Goal: Information Seeking & Learning: Understand process/instructions

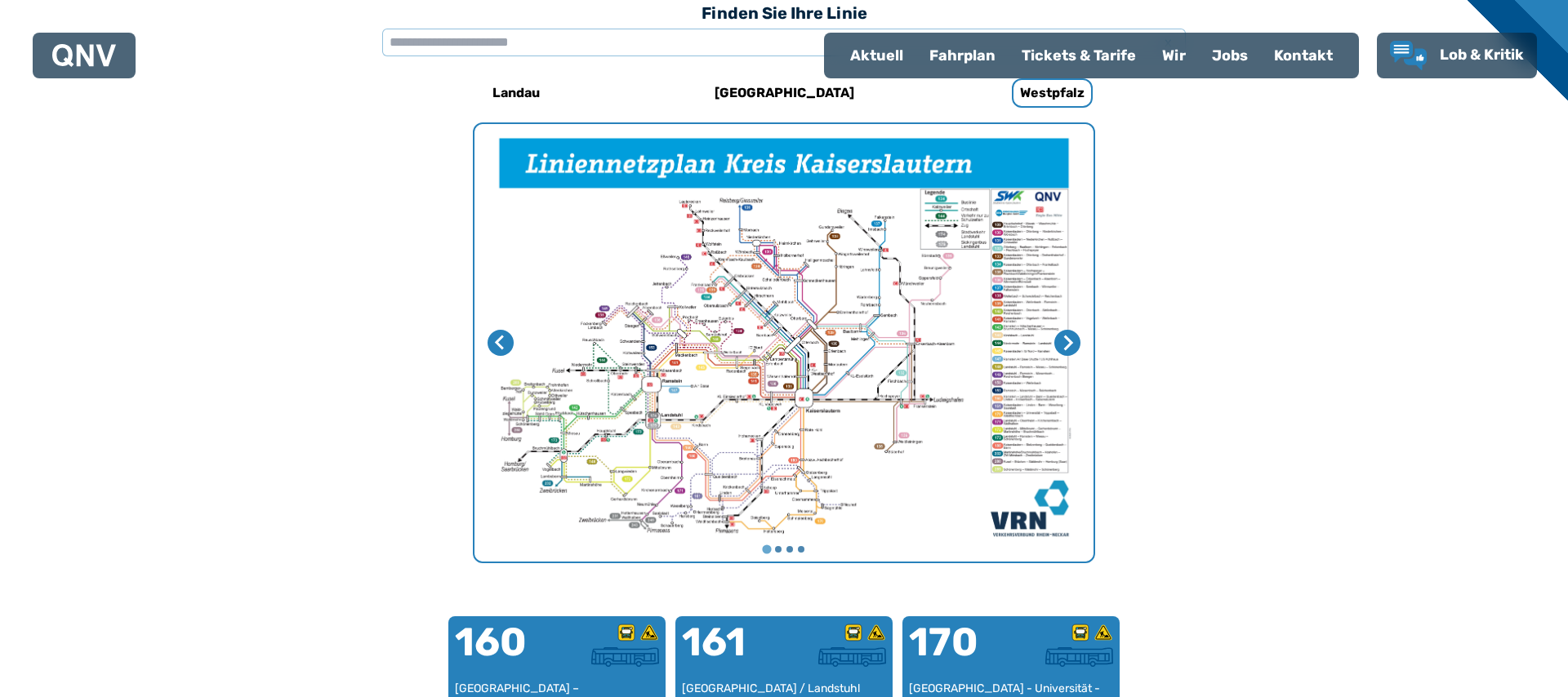
scroll to position [503, 0]
click at [956, 53] on div "Fahrplan" at bounding box center [962, 55] width 92 height 43
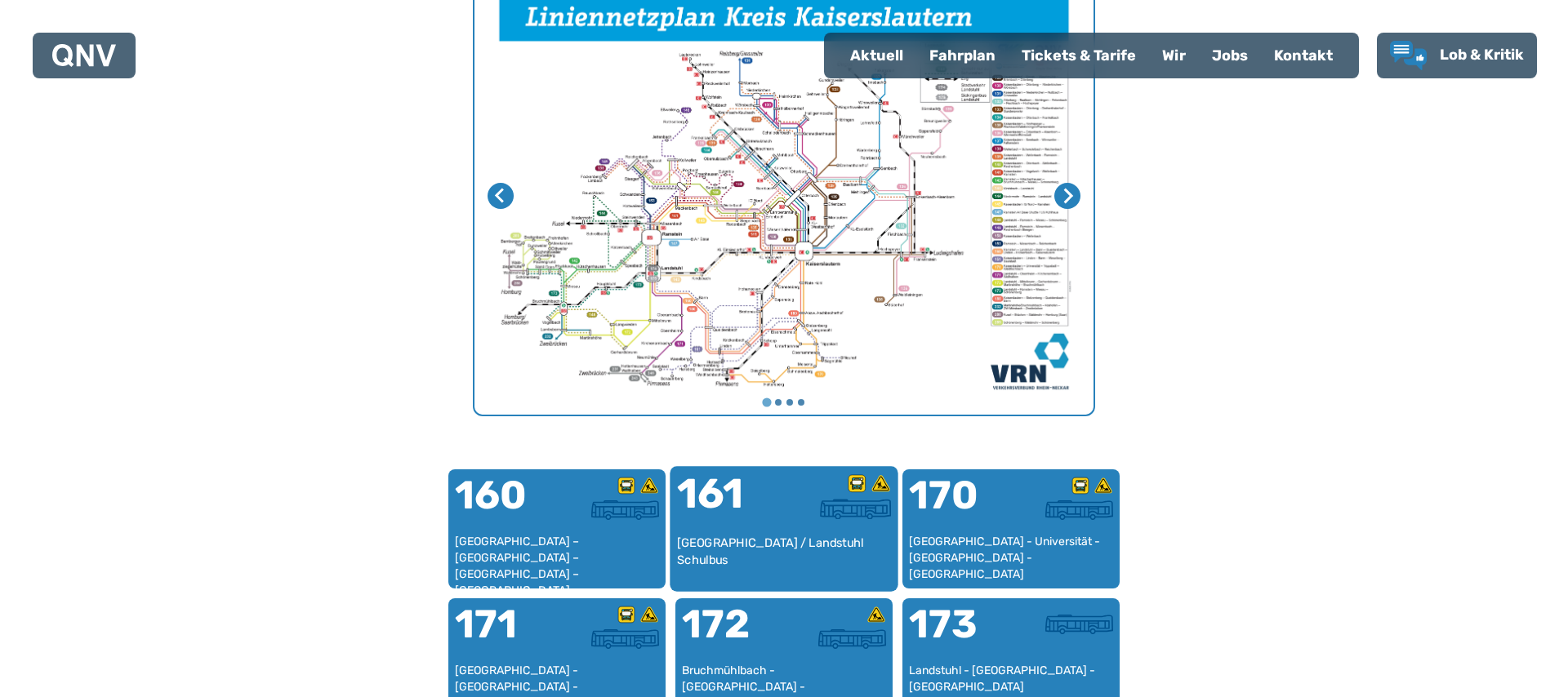
click at [792, 547] on div "[GEOGRAPHIC_DATA] / Landstuhl Schulbus" at bounding box center [784, 559] width 215 height 50
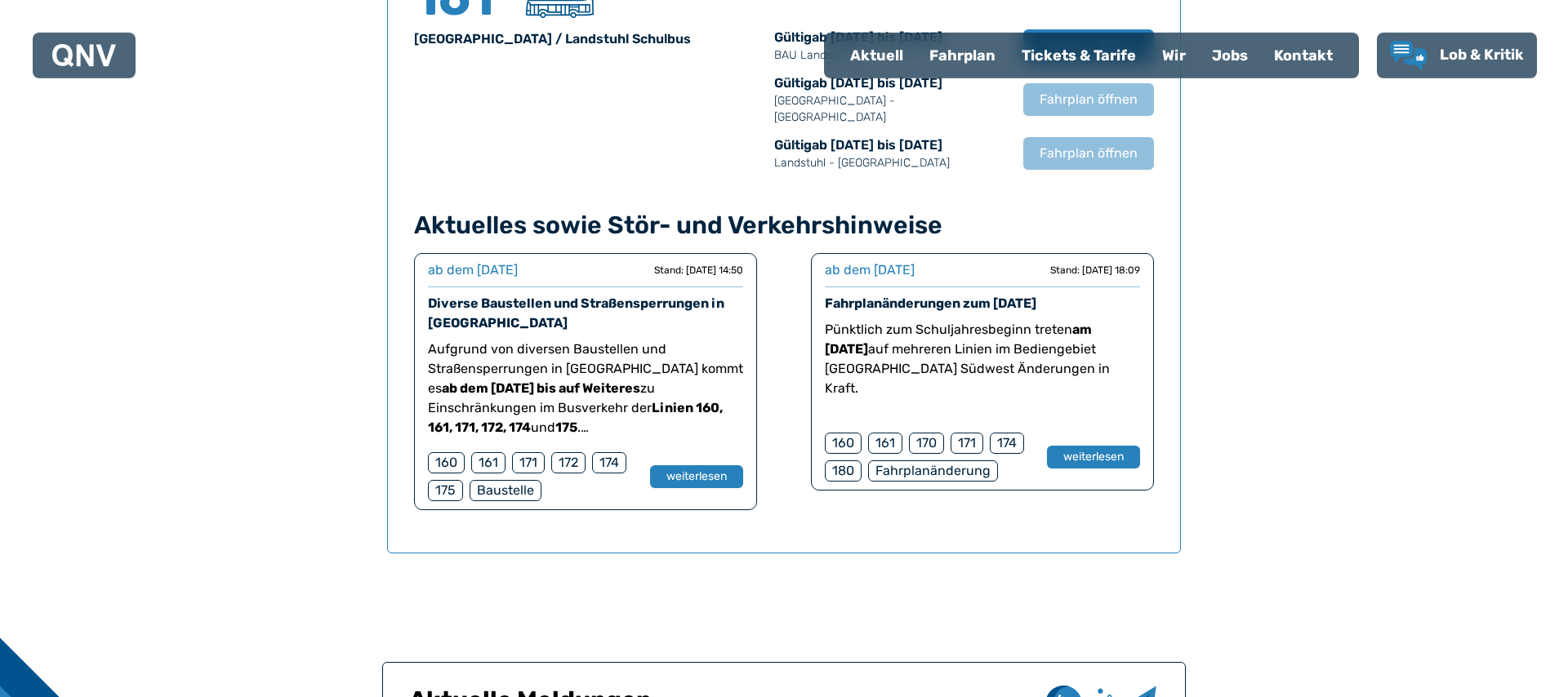
scroll to position [1223, 0]
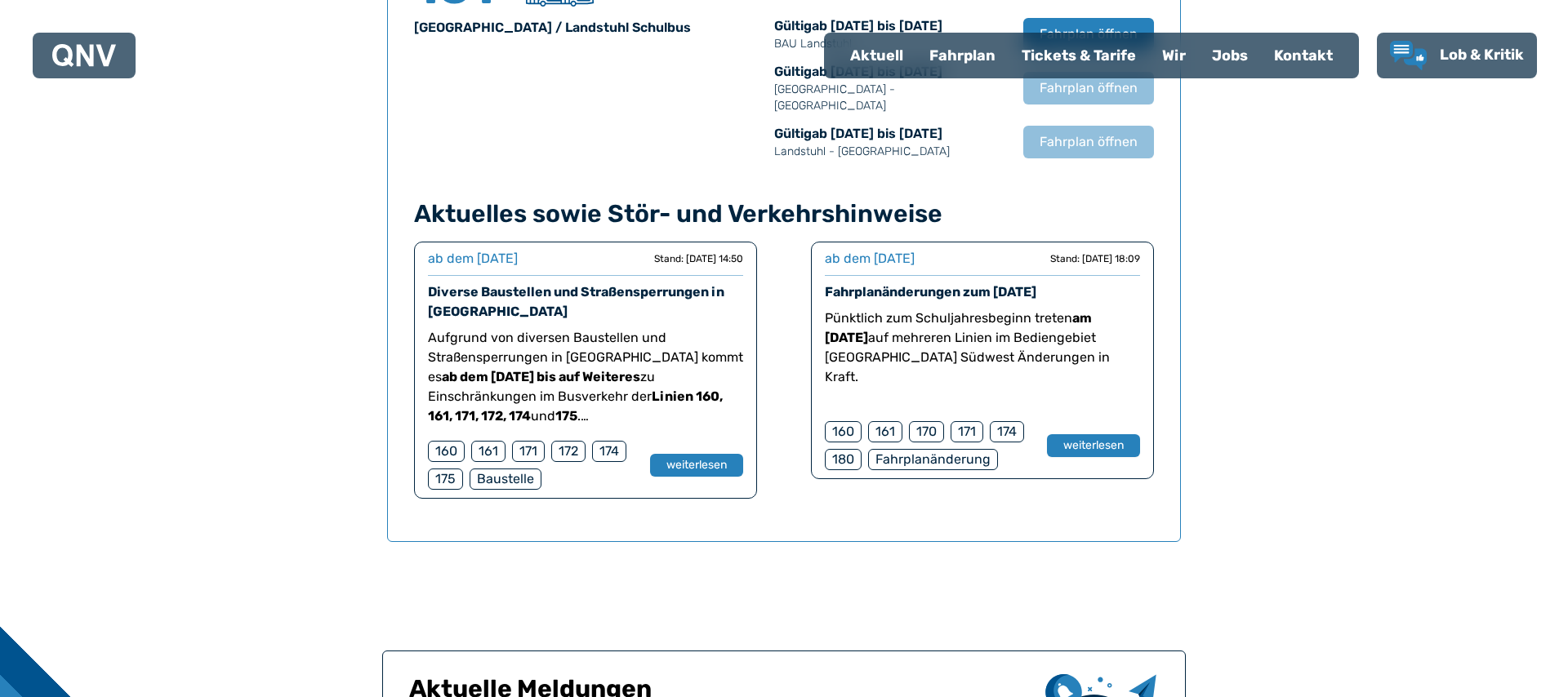
click at [886, 421] on div "161" at bounding box center [885, 432] width 34 height 21
click at [1080, 434] on button "weiterlesen" at bounding box center [1093, 446] width 95 height 23
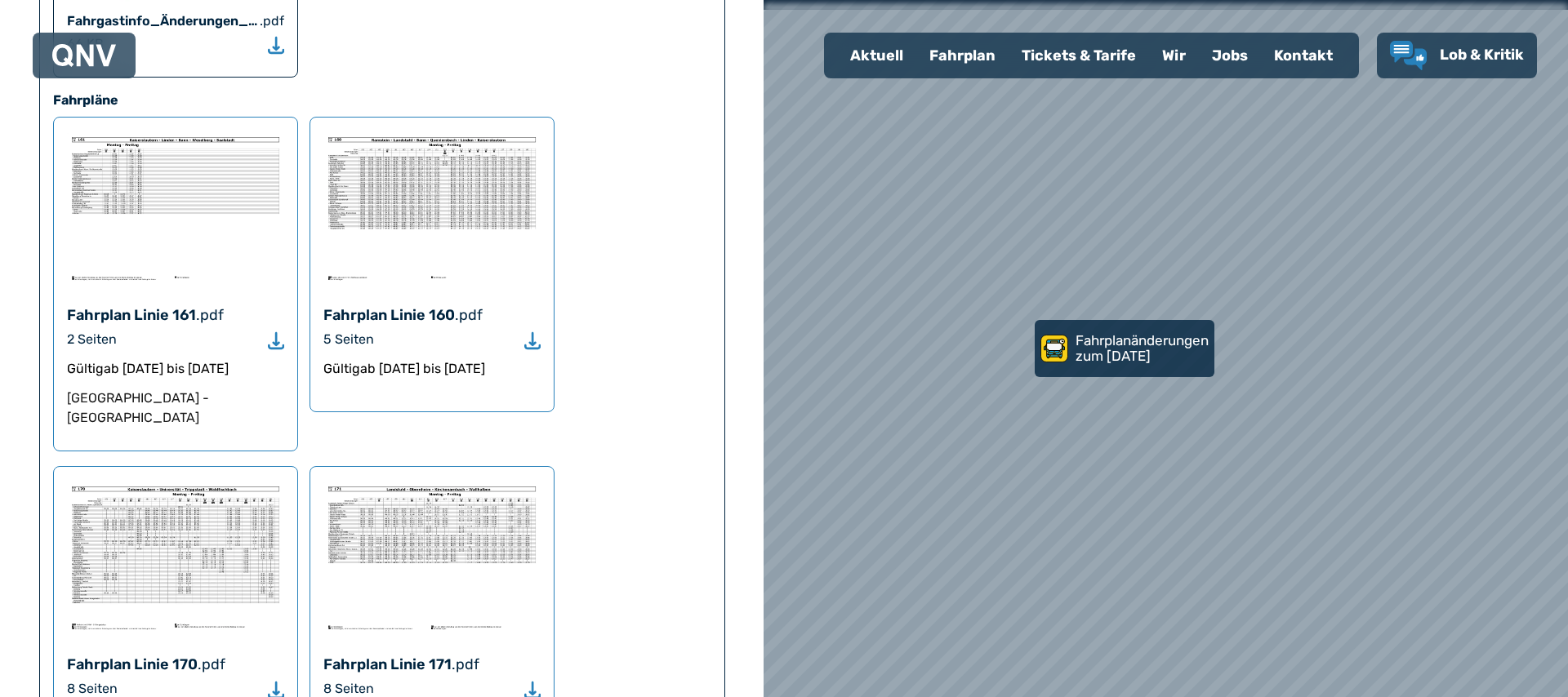
scroll to position [1322, 0]
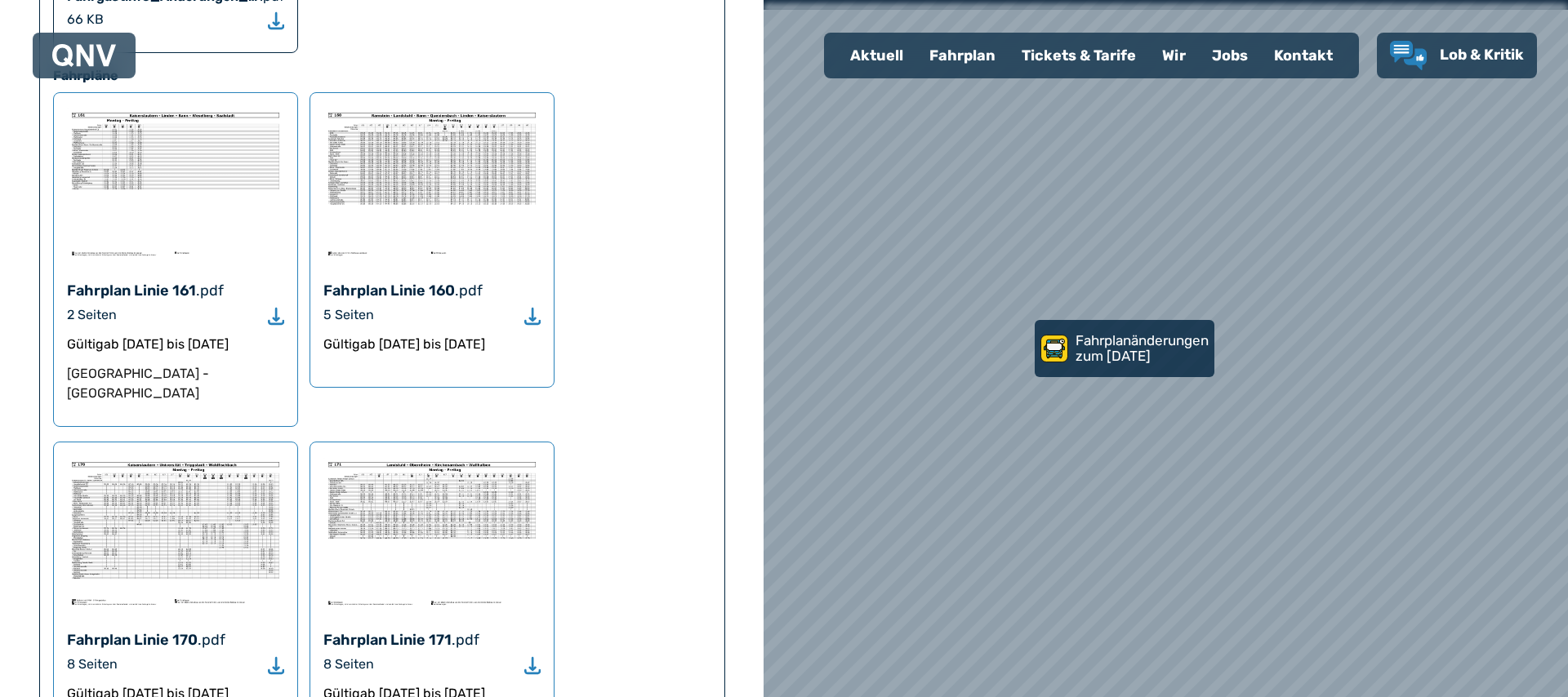
click at [441, 120] on img at bounding box center [431, 184] width 217 height 155
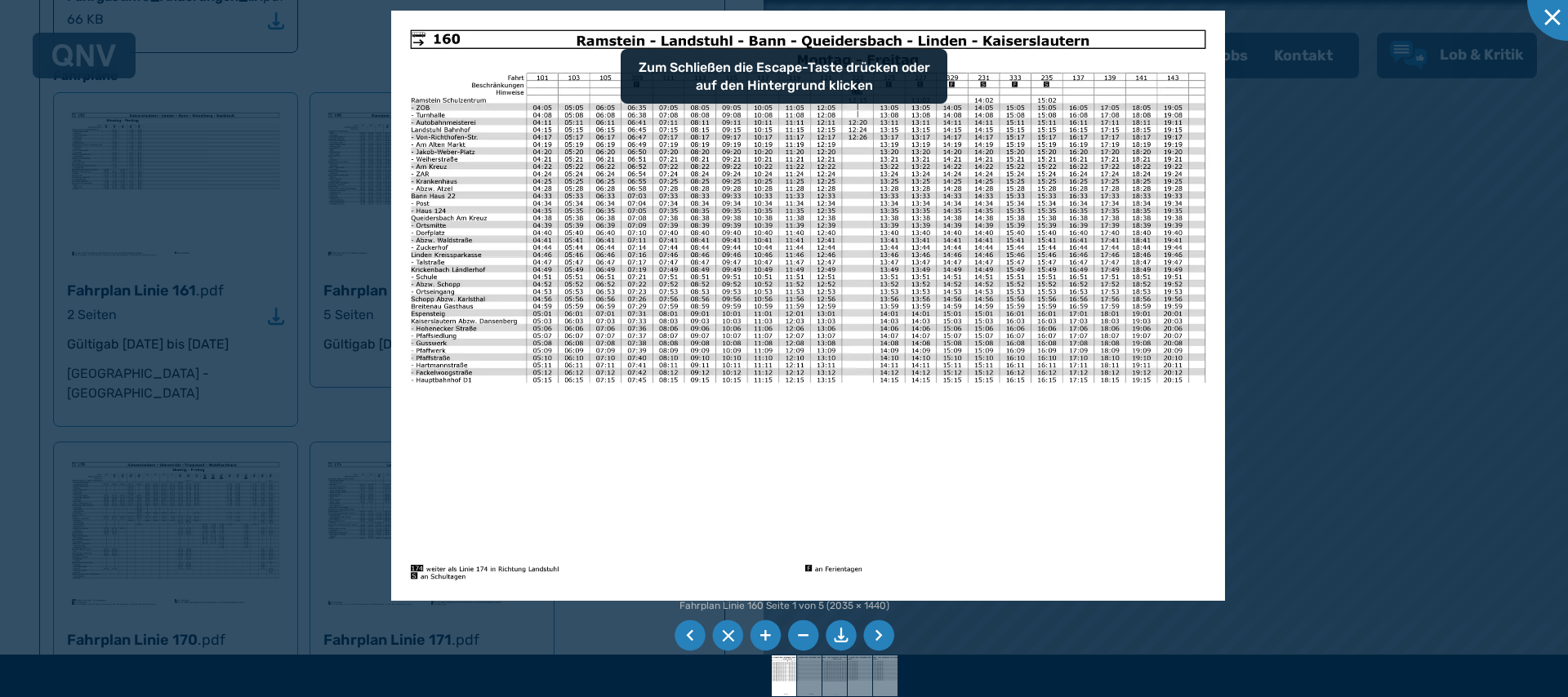
click at [760, 640] on li at bounding box center [765, 636] width 31 height 31
